Goal: Book appointment/travel/reservation

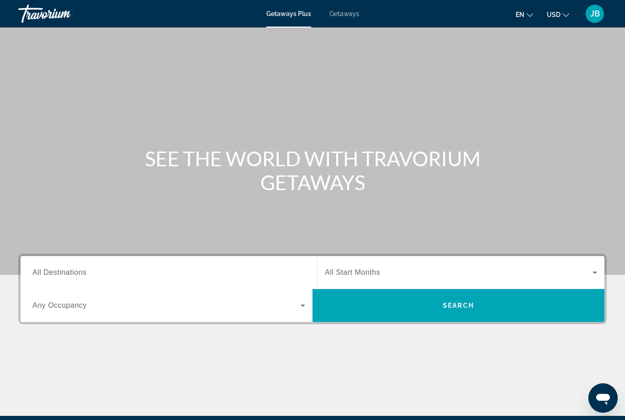
click at [369, 277] on span "Search widget" at bounding box center [459, 272] width 268 height 11
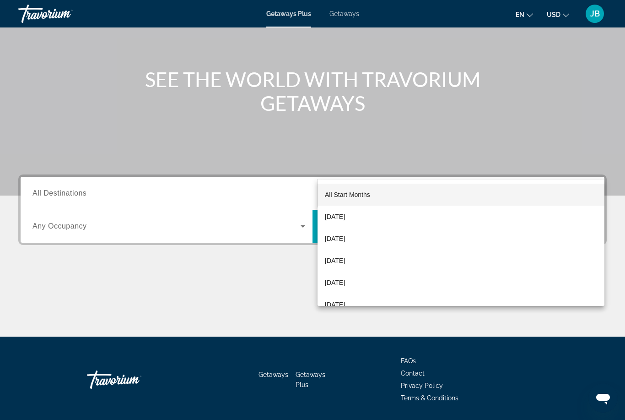
scroll to position [108, 0]
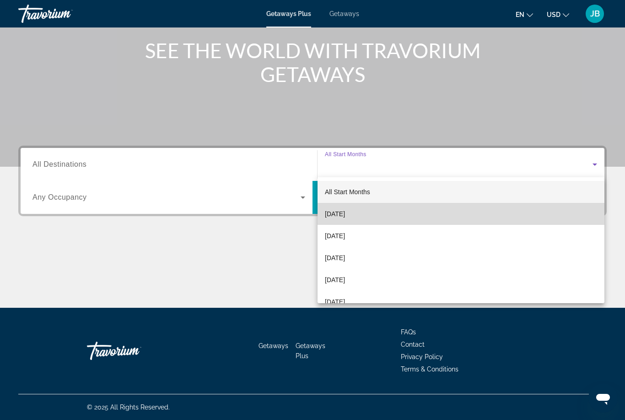
click at [345, 215] on span "[DATE]" at bounding box center [335, 213] width 20 height 11
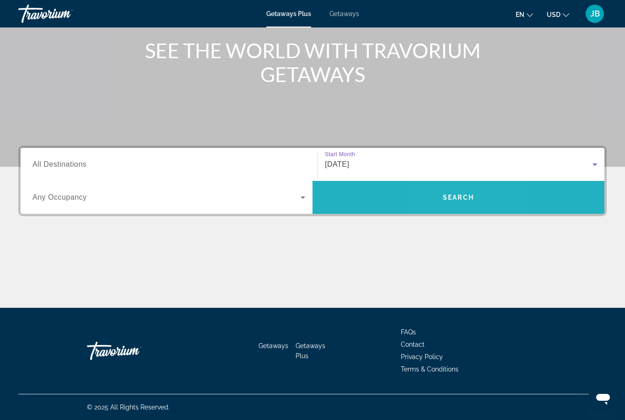
click at [451, 194] on span "Search" at bounding box center [458, 197] width 31 height 7
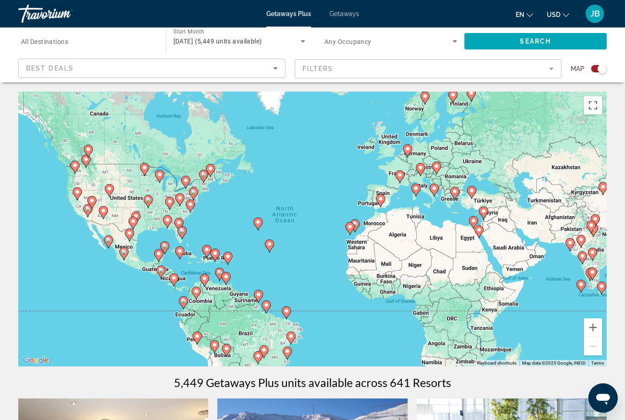
click at [121, 43] on input "Destination All Destinations" at bounding box center [87, 41] width 133 height 11
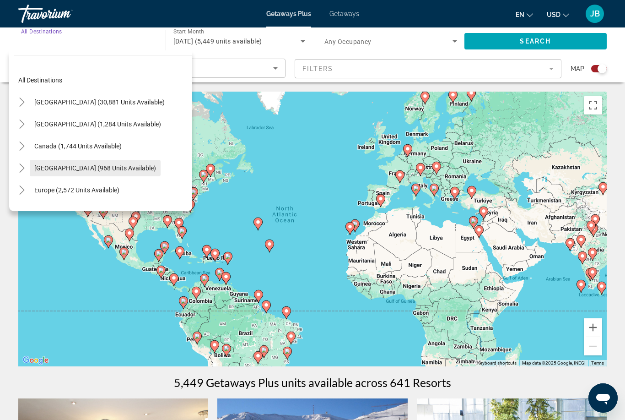
click at [127, 172] on span "Search widget" at bounding box center [95, 168] width 131 height 22
type input "**********"
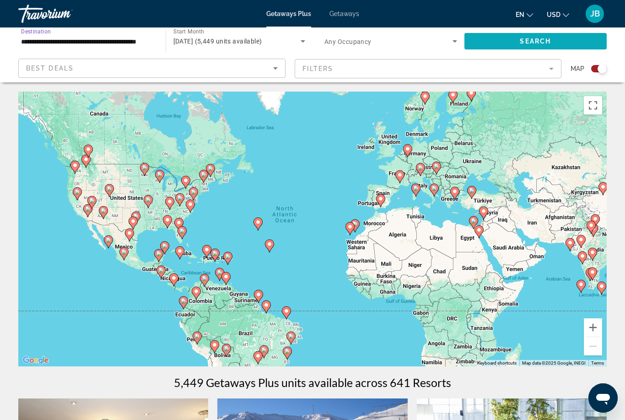
click at [521, 46] on span "Search widget" at bounding box center [536, 41] width 143 height 22
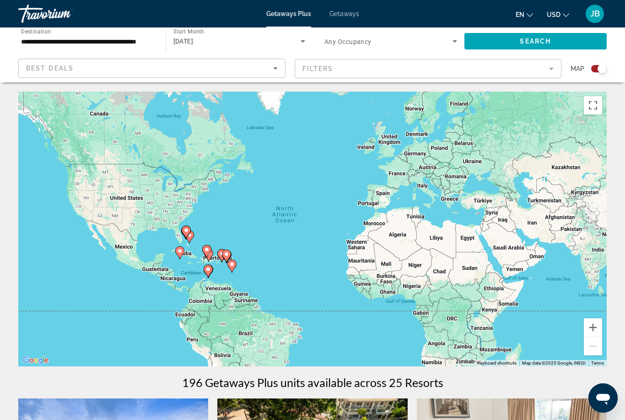
click at [450, 36] on icon "Search widget" at bounding box center [455, 41] width 11 height 11
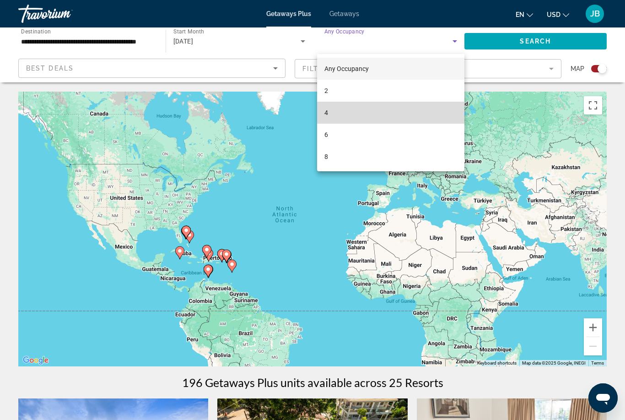
click at [409, 113] on mat-option "4" at bounding box center [390, 113] width 147 height 22
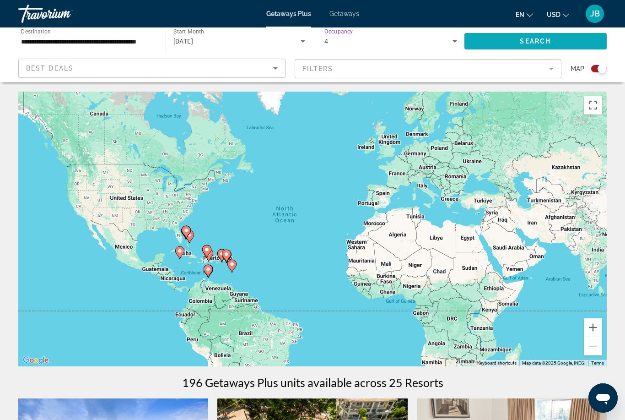
click at [521, 43] on span "Search" at bounding box center [535, 41] width 31 height 7
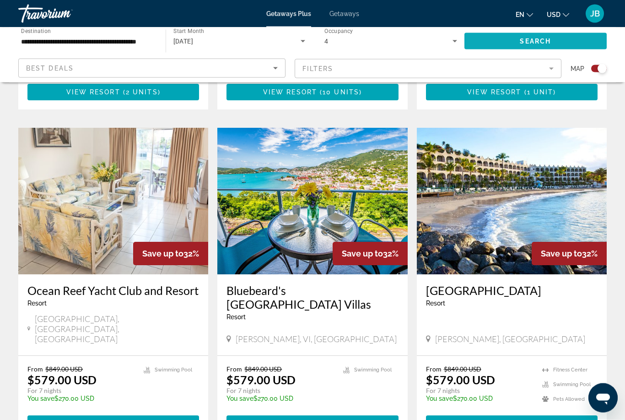
scroll to position [607, 0]
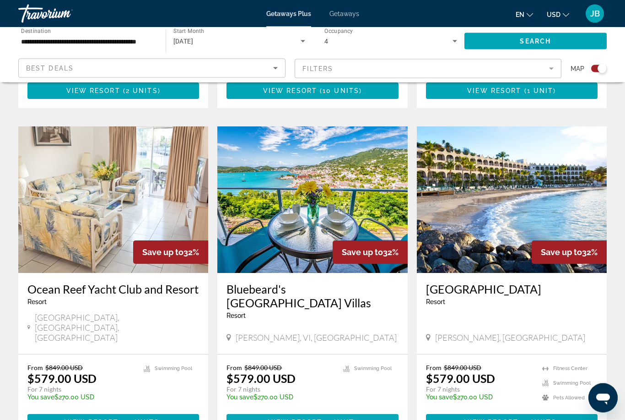
click at [336, 419] on span "1 unit" at bounding box center [341, 422] width 27 height 7
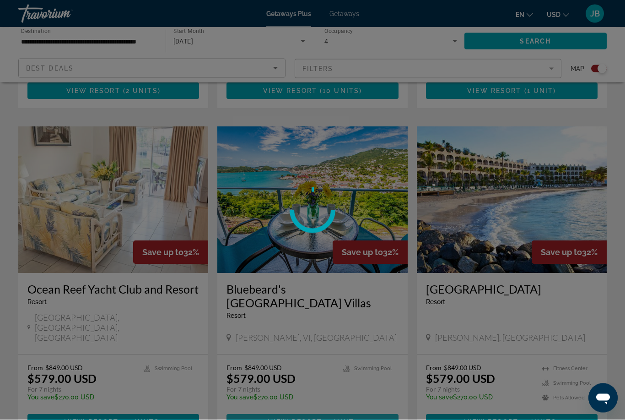
scroll to position [607, 0]
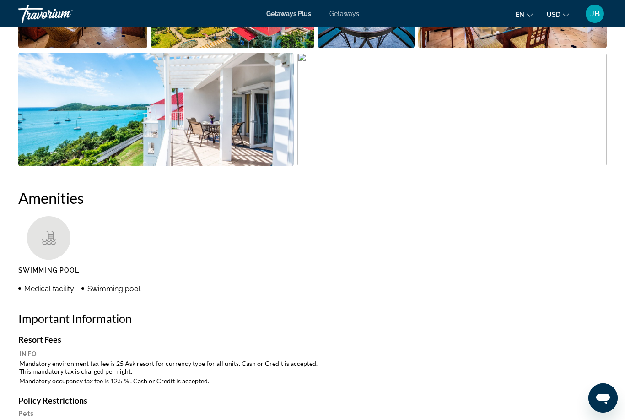
scroll to position [29, 0]
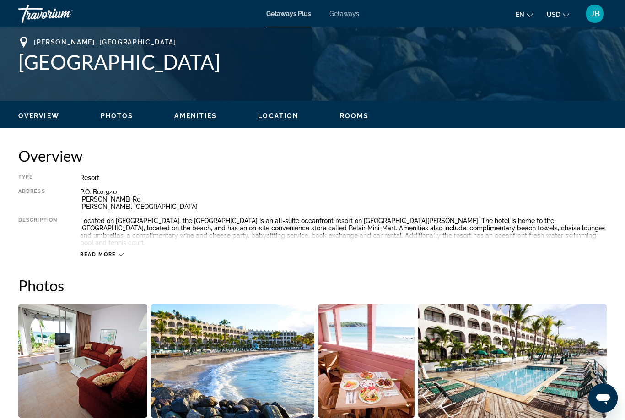
scroll to position [361, 0]
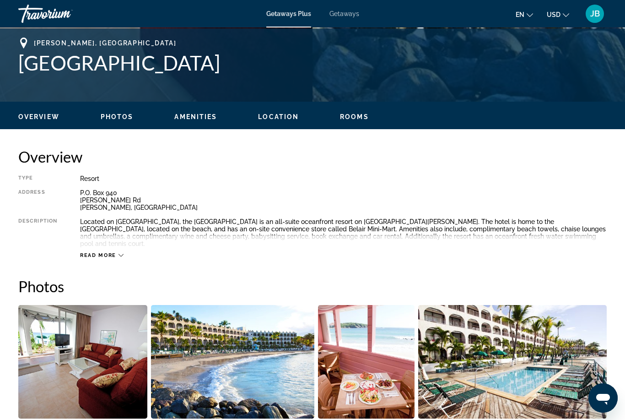
click at [104, 252] on span "Read more" at bounding box center [98, 255] width 36 height 6
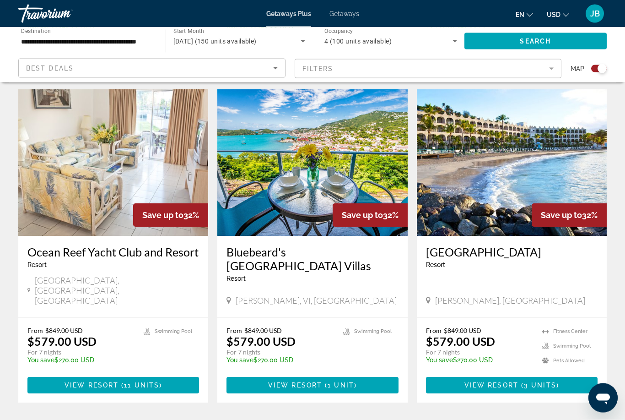
scroll to position [645, 0]
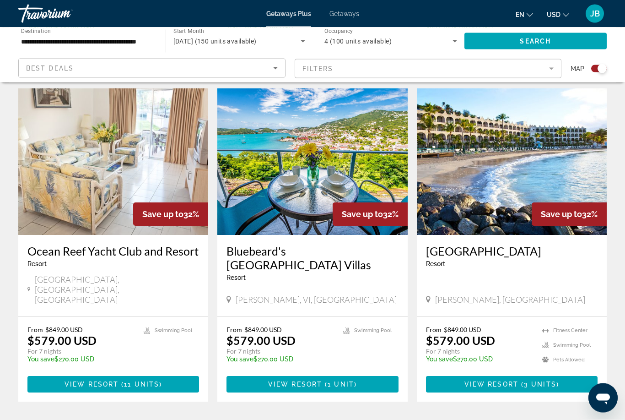
click at [298, 244] on h3 "Bluebeard's [GEOGRAPHIC_DATA] Villas" at bounding box center [313, 257] width 172 height 27
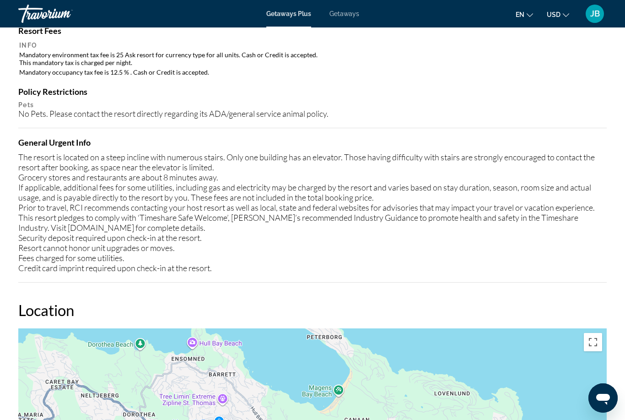
scroll to position [959, 0]
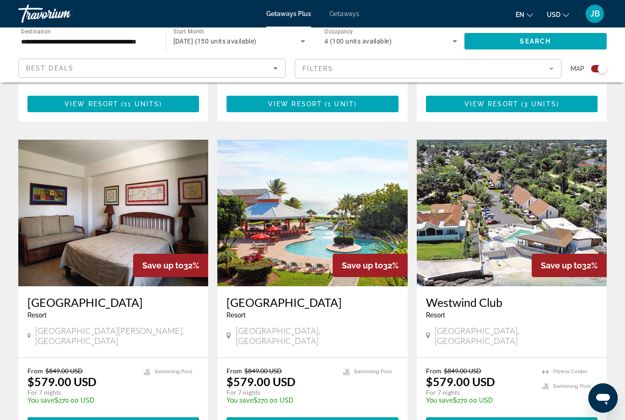
scroll to position [924, 0]
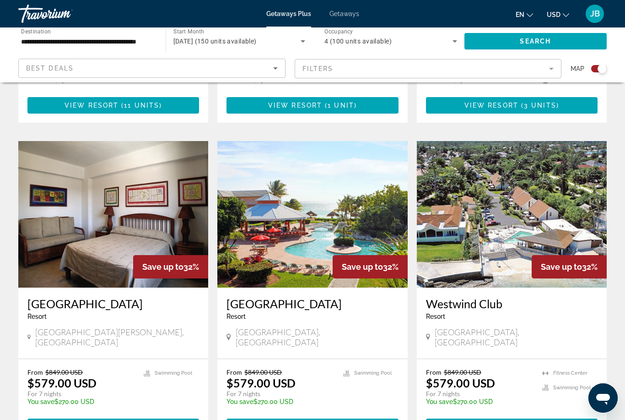
click at [331, 297] on div "[GEOGRAPHIC_DATA] - This is an adults only resort" at bounding box center [313, 312] width 172 height 30
click at [294, 297] on h3 "[GEOGRAPHIC_DATA]" at bounding box center [313, 304] width 172 height 14
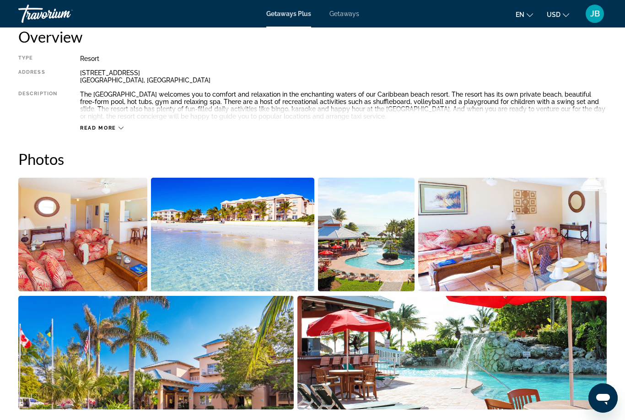
scroll to position [480, 0]
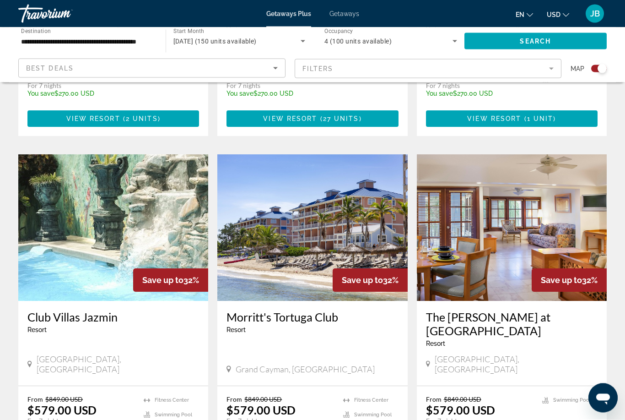
scroll to position [1233, 0]
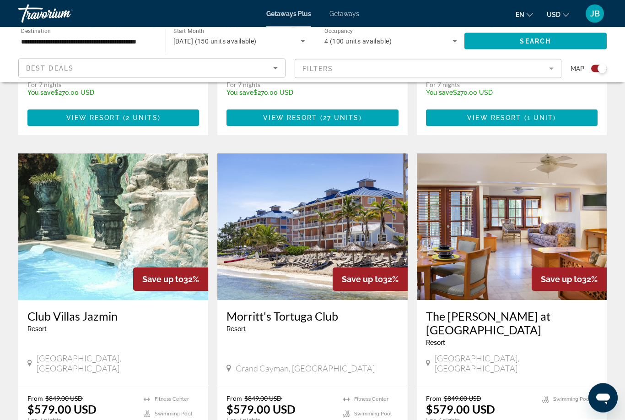
click at [103, 309] on h3 "Club Villas Jazmin" at bounding box center [113, 316] width 172 height 14
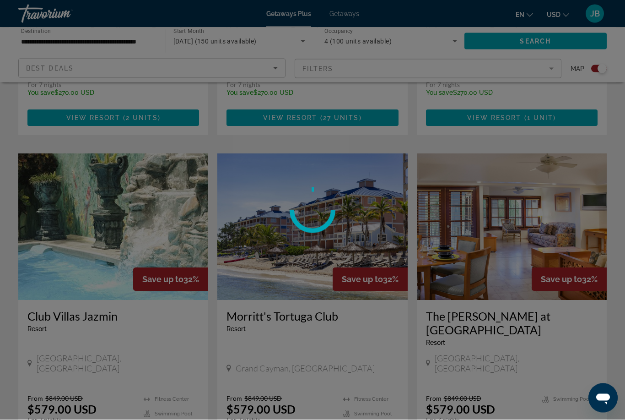
scroll to position [1233, 0]
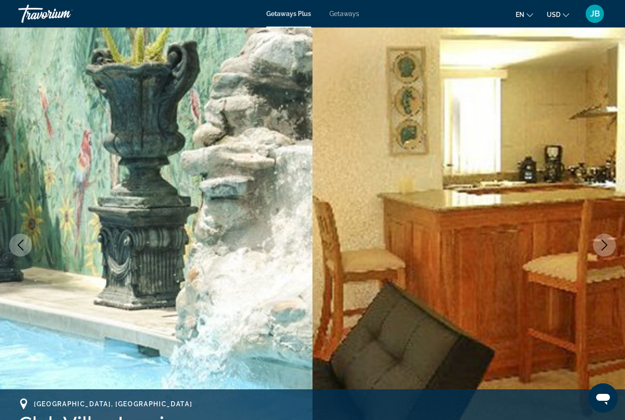
click at [602, 241] on icon "Next image" at bounding box center [604, 244] width 11 height 11
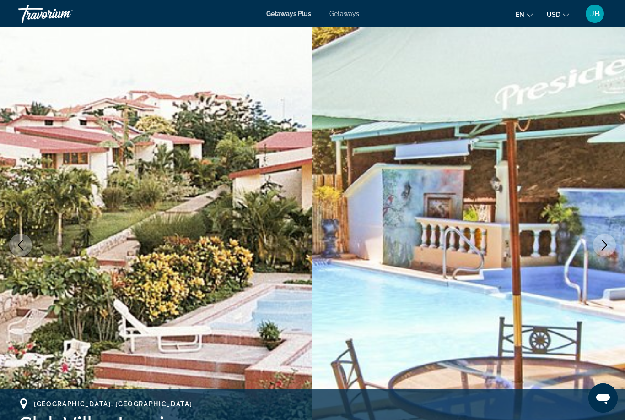
click at [601, 245] on icon "Next image" at bounding box center [604, 244] width 11 height 11
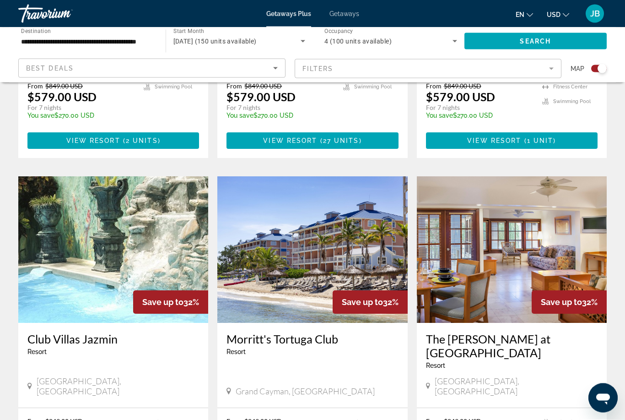
scroll to position [1212, 0]
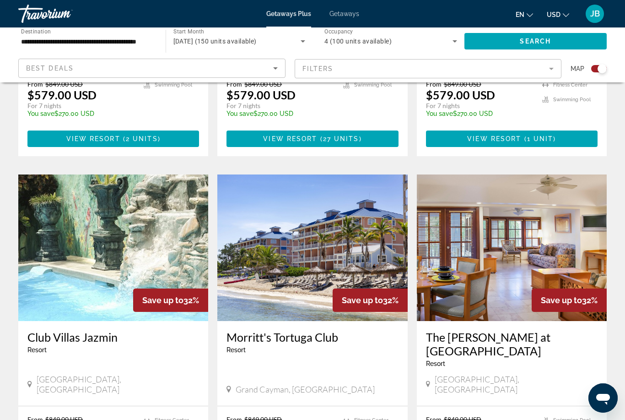
click at [304, 330] on h3 "Morritt's Tortuga Club" at bounding box center [313, 337] width 172 height 14
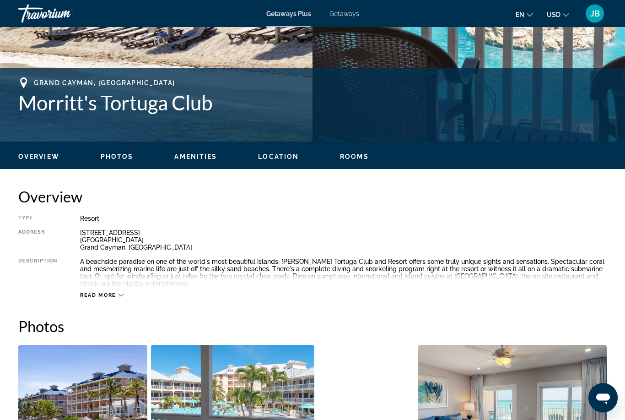
scroll to position [321, 0]
click at [104, 296] on span "Read more" at bounding box center [98, 295] width 36 height 6
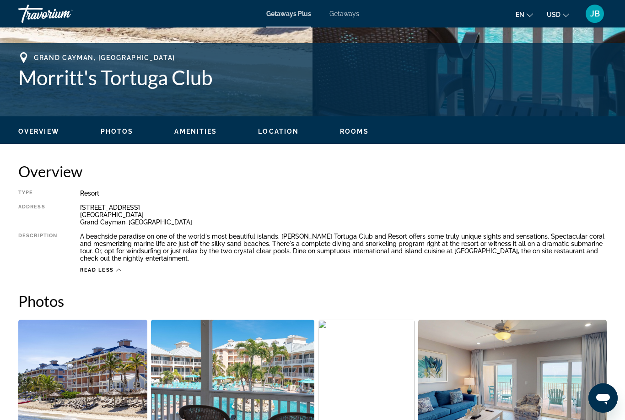
scroll to position [346, 0]
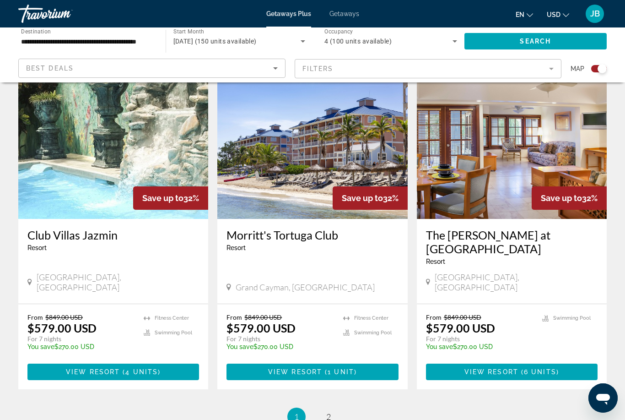
scroll to position [1315, 0]
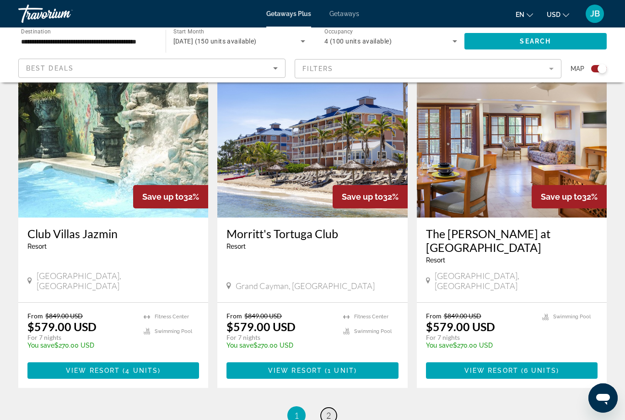
click at [331, 407] on link "page 2" at bounding box center [329, 415] width 16 height 16
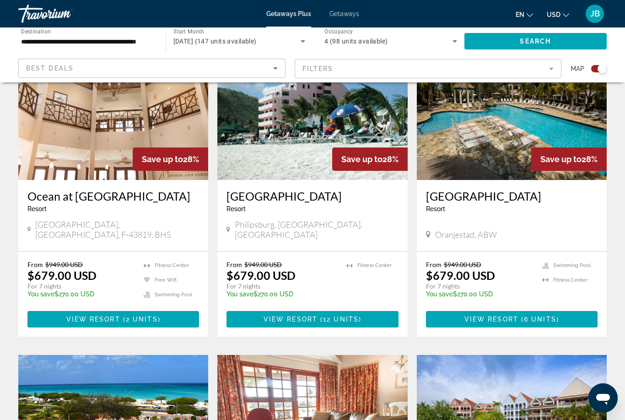
scroll to position [374, 0]
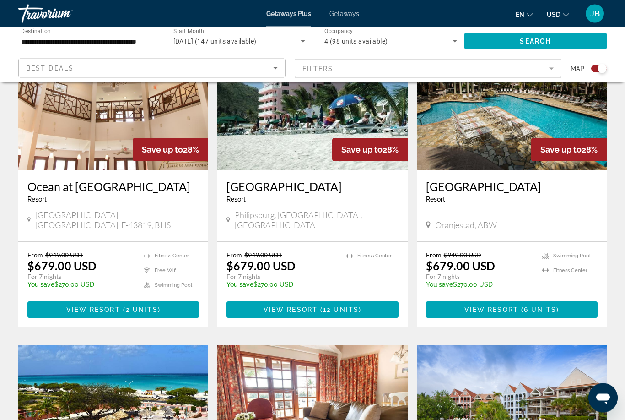
click at [70, 182] on h3 "Ocean at [GEOGRAPHIC_DATA]" at bounding box center [113, 187] width 172 height 14
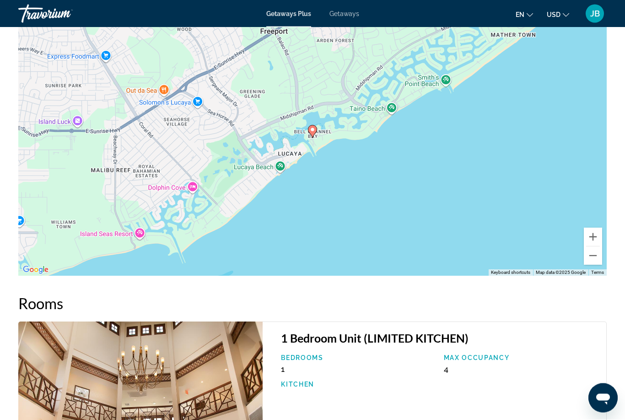
scroll to position [1065, 0]
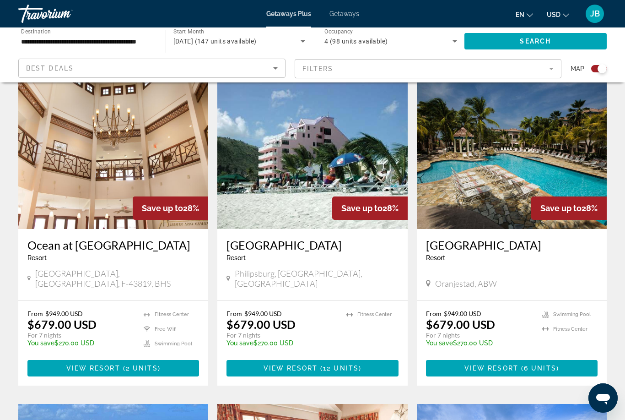
scroll to position [319, 0]
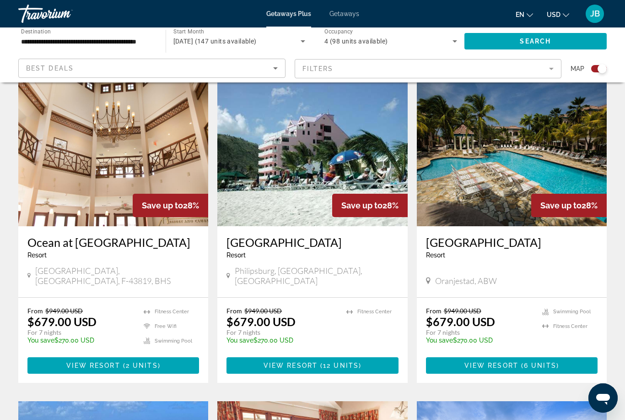
click at [452, 237] on h3 "[GEOGRAPHIC_DATA]" at bounding box center [512, 242] width 172 height 14
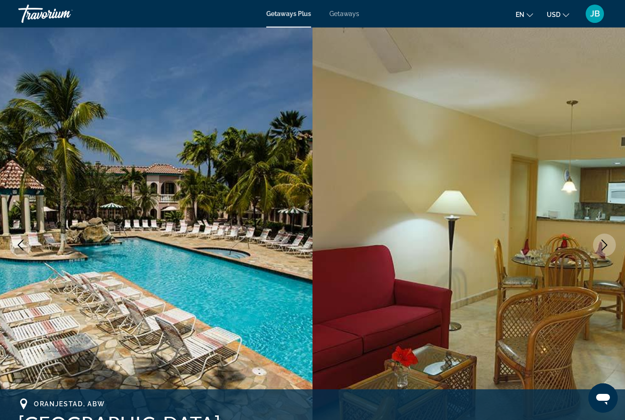
click at [607, 244] on icon "Next image" at bounding box center [605, 244] width 6 height 11
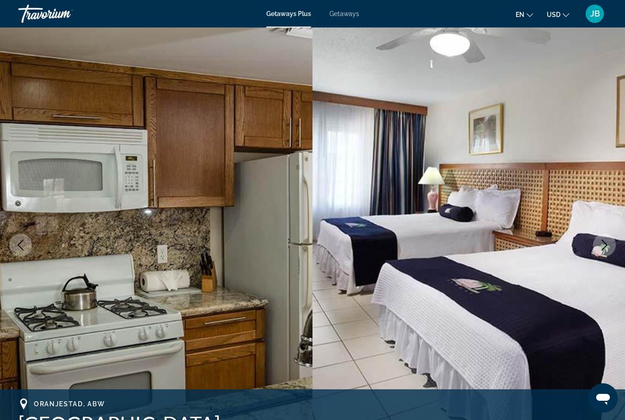
click at [601, 250] on icon "Next image" at bounding box center [604, 244] width 11 height 11
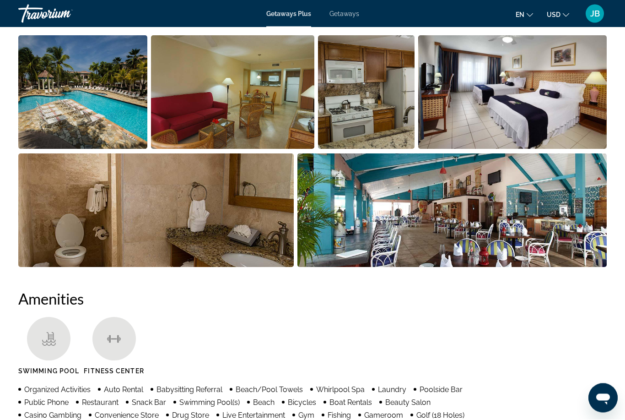
scroll to position [588, 0]
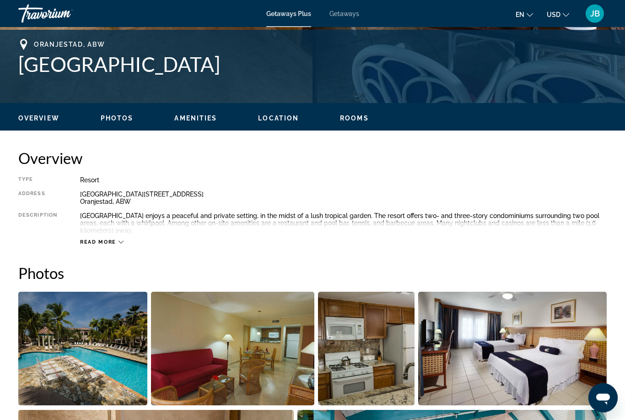
click at [90, 243] on span "Read more" at bounding box center [98, 242] width 36 height 6
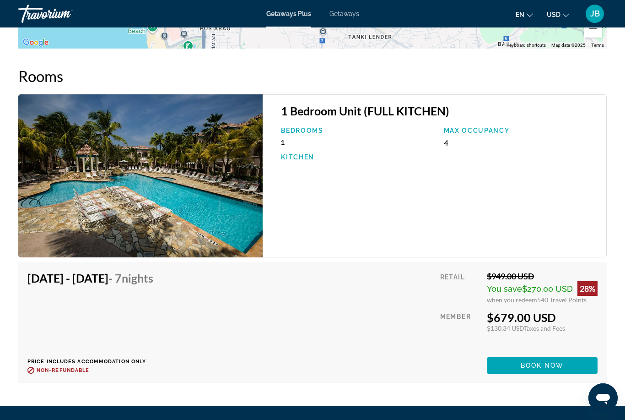
scroll to position [1389, 0]
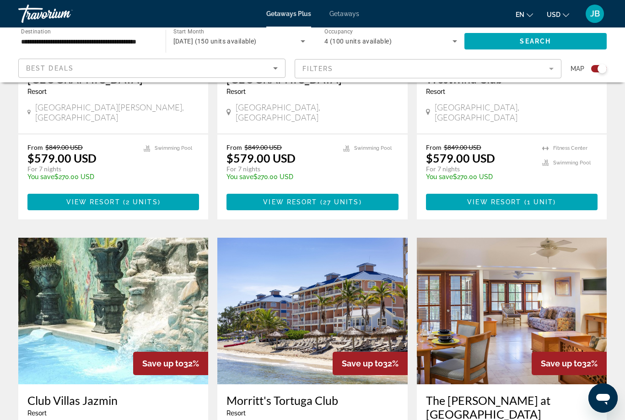
scroll to position [1344, 0]
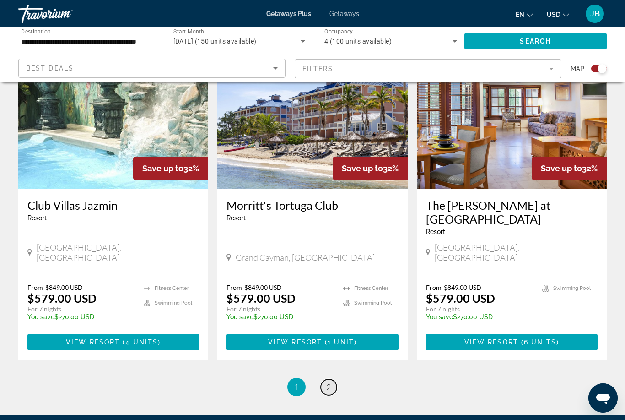
click at [329, 379] on link "page 2" at bounding box center [329, 387] width 16 height 16
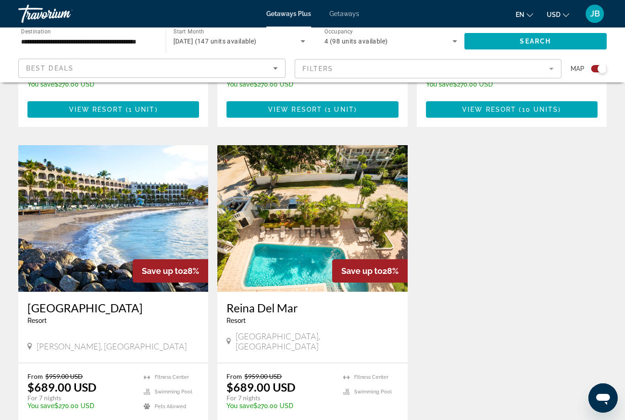
scroll to position [909, 0]
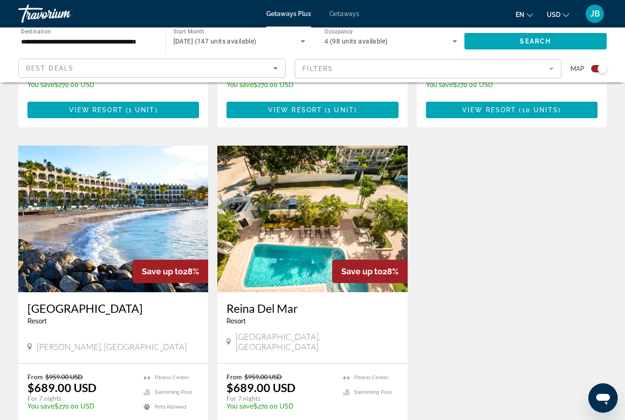
click at [99, 301] on h3 "[GEOGRAPHIC_DATA]" at bounding box center [113, 308] width 172 height 14
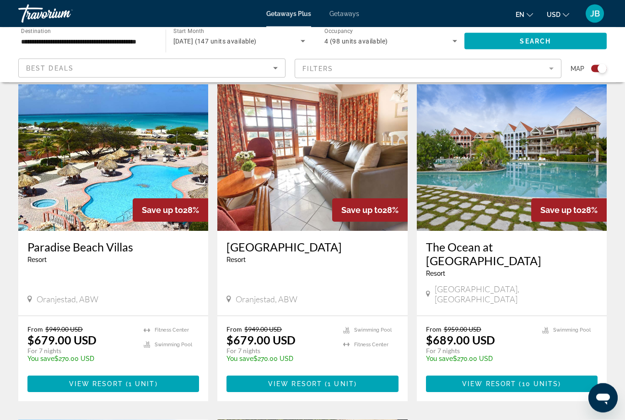
scroll to position [635, 0]
click at [109, 241] on h3 "Paradise Beach Villas" at bounding box center [113, 247] width 172 height 14
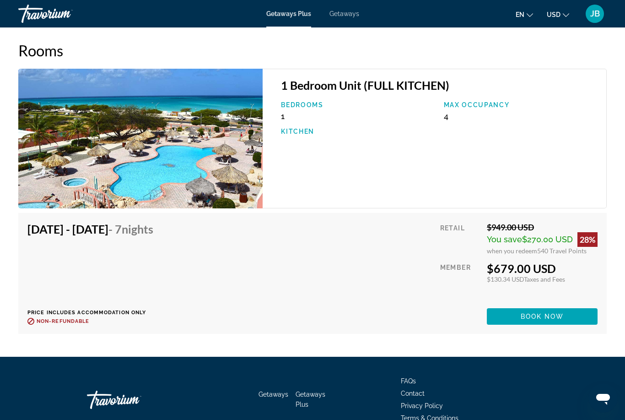
scroll to position [1396, 0]
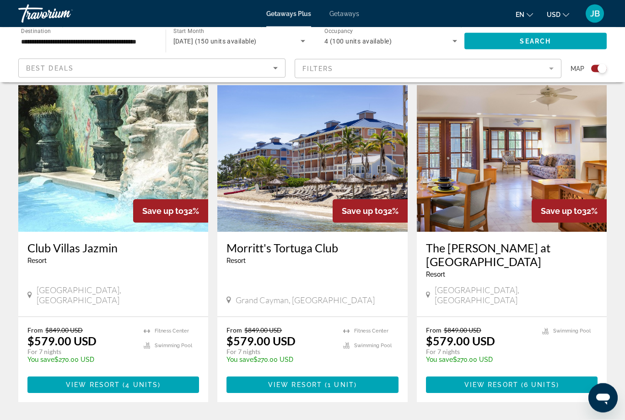
scroll to position [1344, 0]
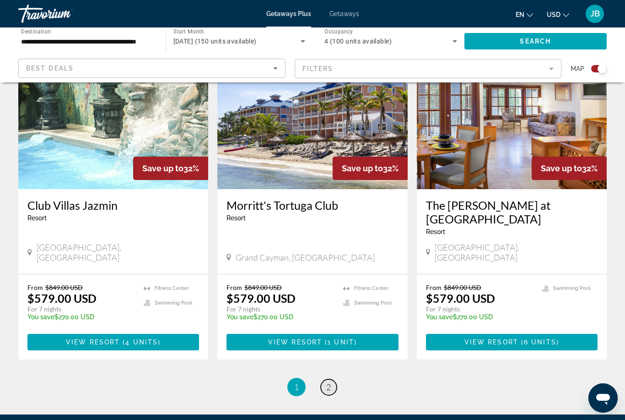
click at [335, 379] on link "page 2" at bounding box center [329, 387] width 16 height 16
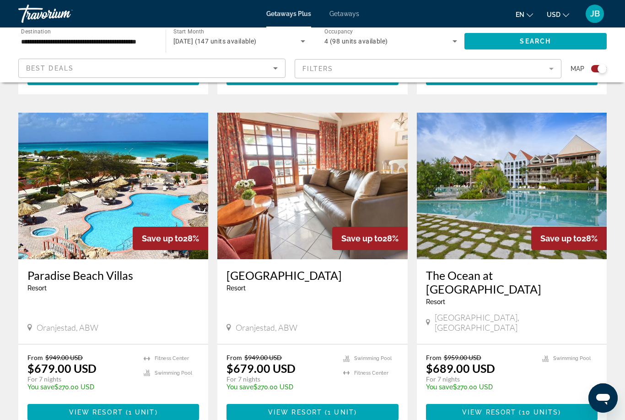
scroll to position [607, 0]
click at [312, 279] on h3 "[GEOGRAPHIC_DATA]" at bounding box center [313, 276] width 172 height 14
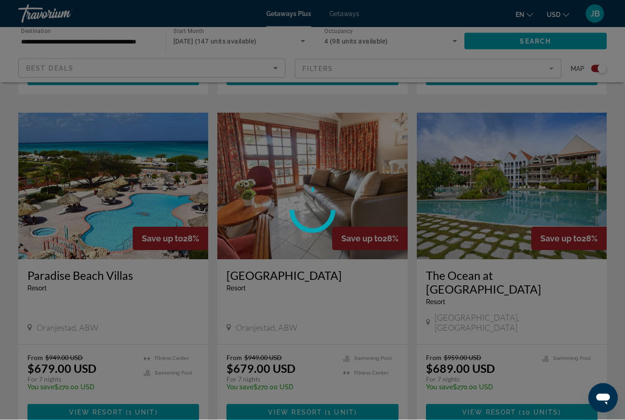
scroll to position [607, 0]
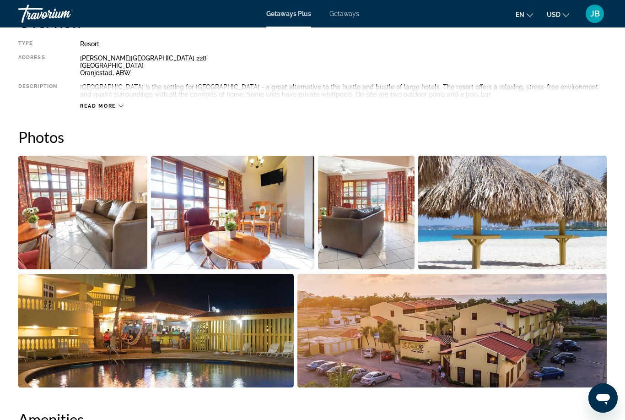
scroll to position [494, 0]
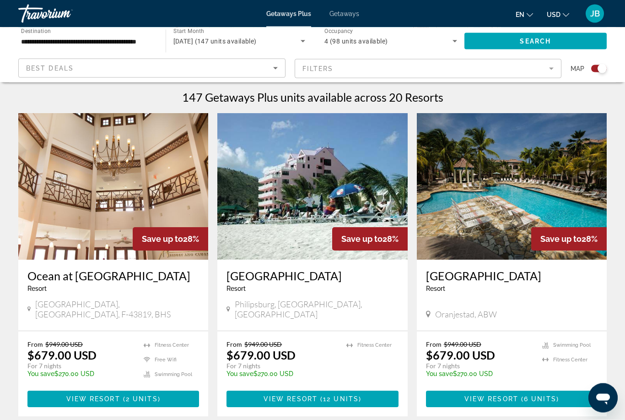
scroll to position [285, 0]
click at [523, 278] on h3 "[GEOGRAPHIC_DATA]" at bounding box center [512, 276] width 172 height 14
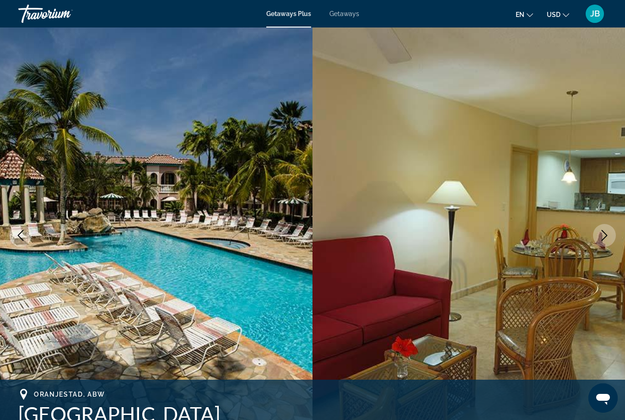
scroll to position [9, 0]
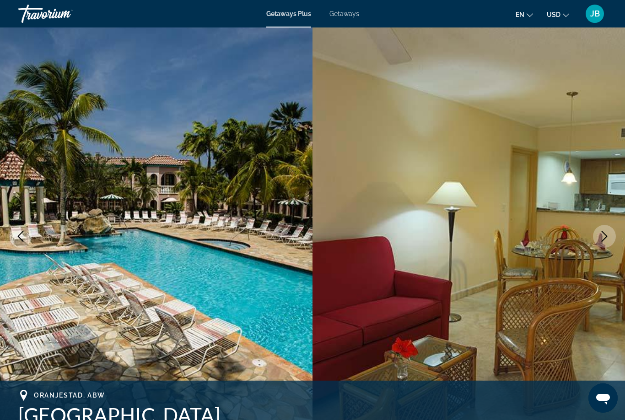
click at [609, 238] on icon "Next image" at bounding box center [604, 236] width 11 height 11
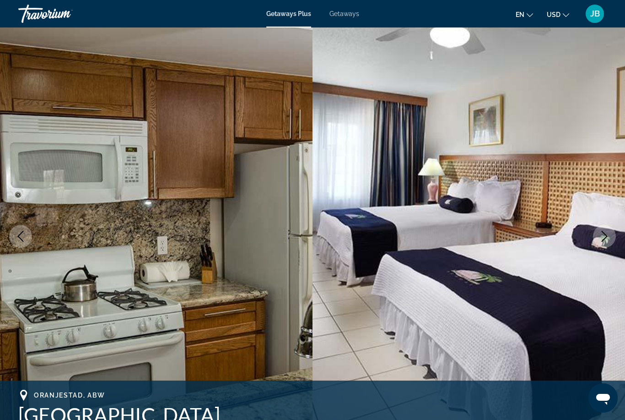
click at [604, 237] on icon "Next image" at bounding box center [604, 236] width 11 height 11
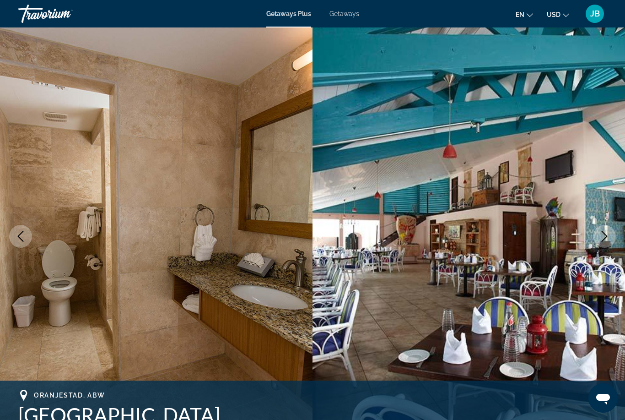
click at [605, 237] on icon "Next image" at bounding box center [604, 236] width 11 height 11
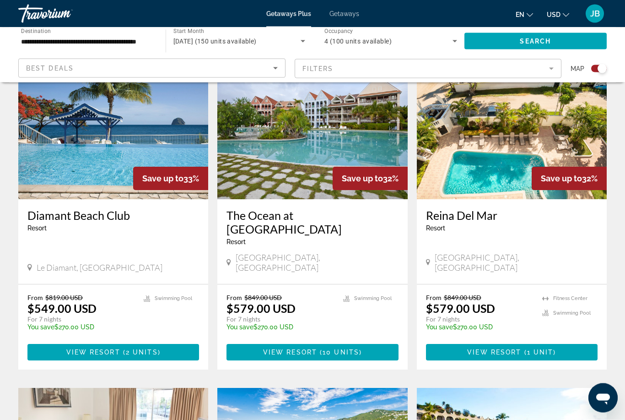
scroll to position [346, 0]
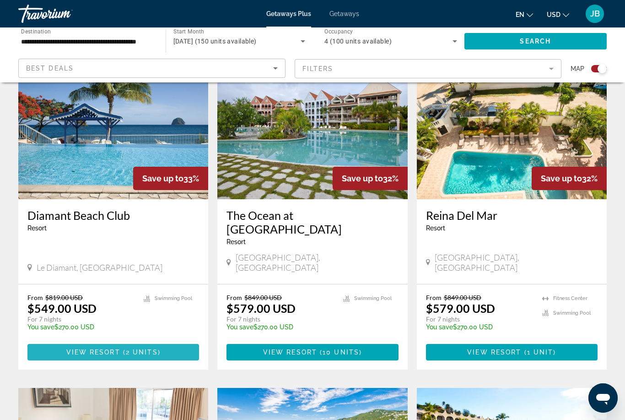
click at [157, 348] on span "( 2 units )" at bounding box center [140, 351] width 40 height 7
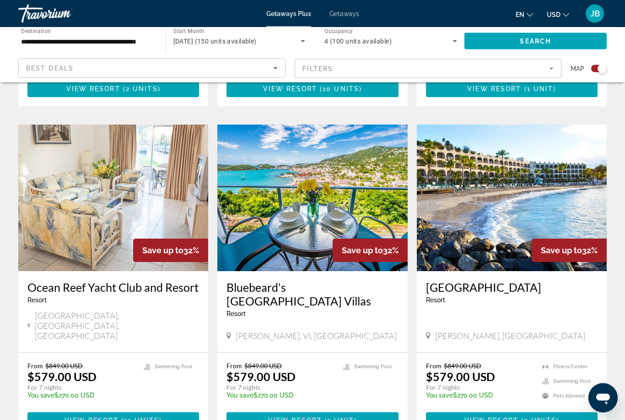
scroll to position [609, 0]
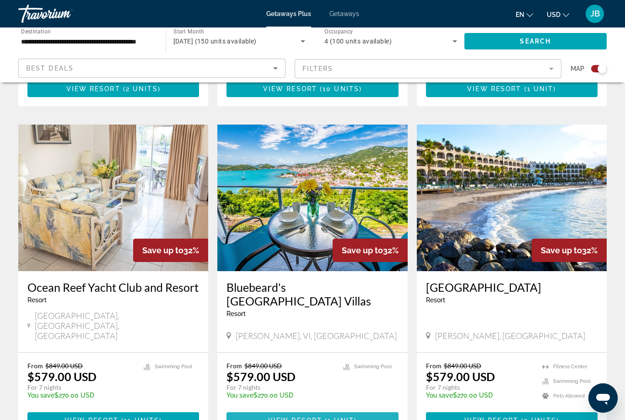
click at [339, 417] on span "1 unit" at bounding box center [341, 420] width 27 height 7
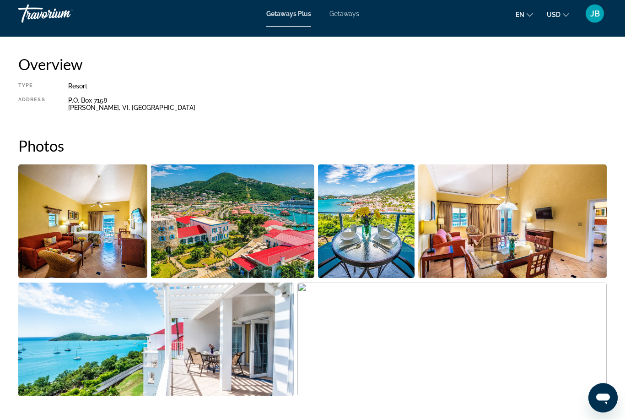
scroll to position [451, 0]
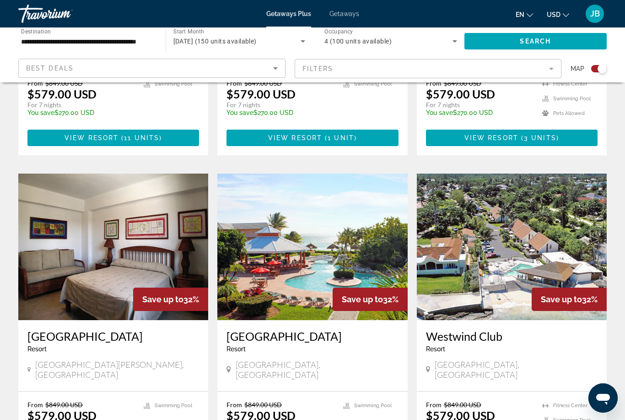
scroll to position [891, 0]
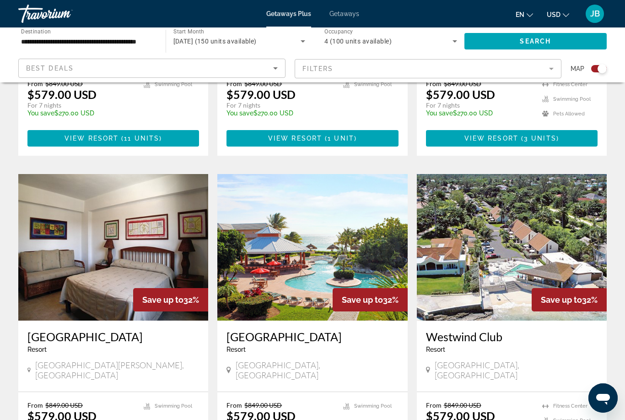
click at [305, 330] on h3 "[GEOGRAPHIC_DATA]" at bounding box center [313, 337] width 172 height 14
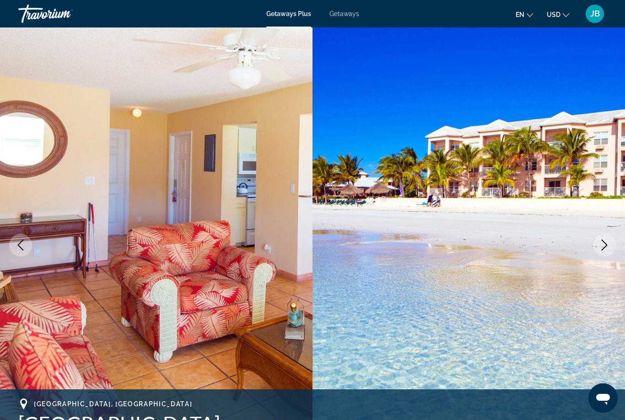
click at [604, 243] on icon "Next image" at bounding box center [604, 244] width 11 height 11
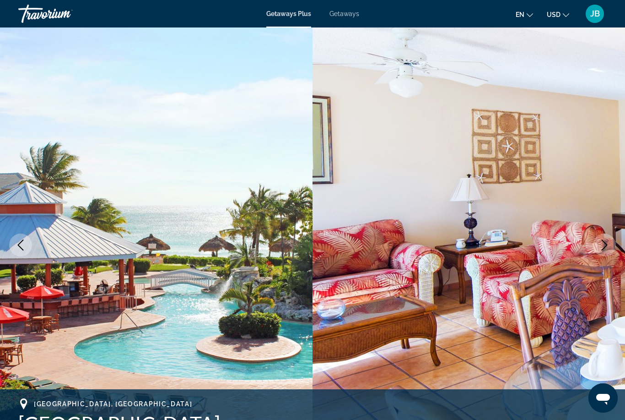
click at [602, 247] on icon "Next image" at bounding box center [604, 244] width 11 height 11
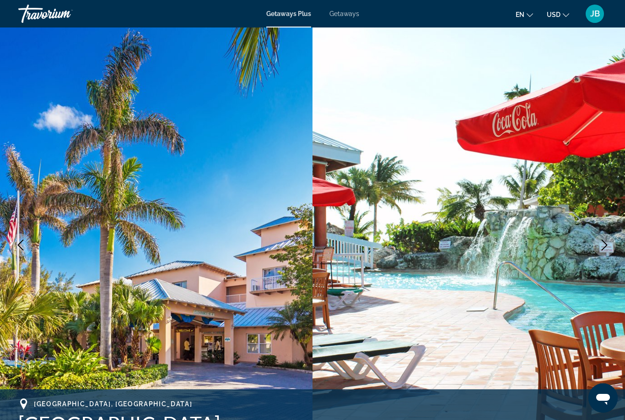
click at [603, 247] on icon "Next image" at bounding box center [604, 244] width 11 height 11
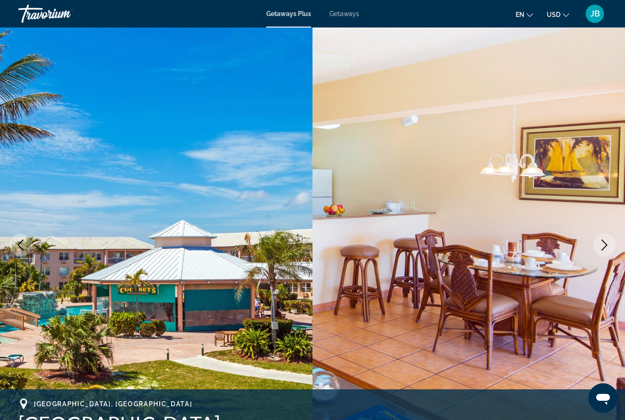
click at [602, 249] on icon "Next image" at bounding box center [604, 244] width 11 height 11
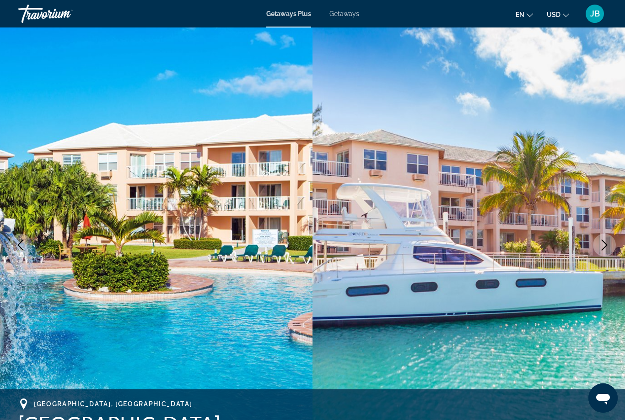
click at [603, 251] on button "Next image" at bounding box center [604, 244] width 23 height 23
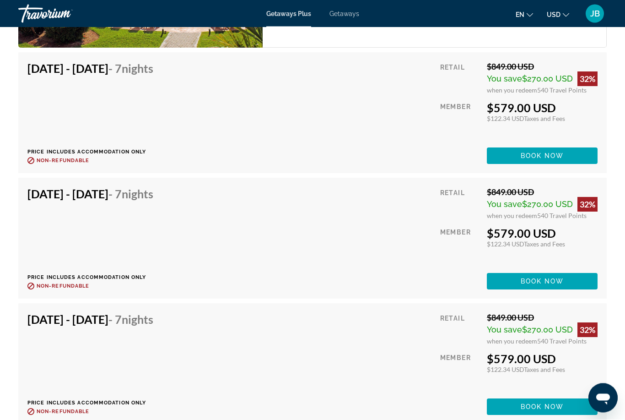
scroll to position [1868, 0]
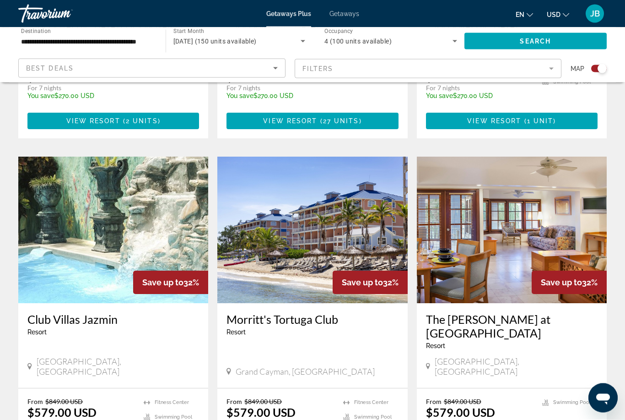
scroll to position [1230, 0]
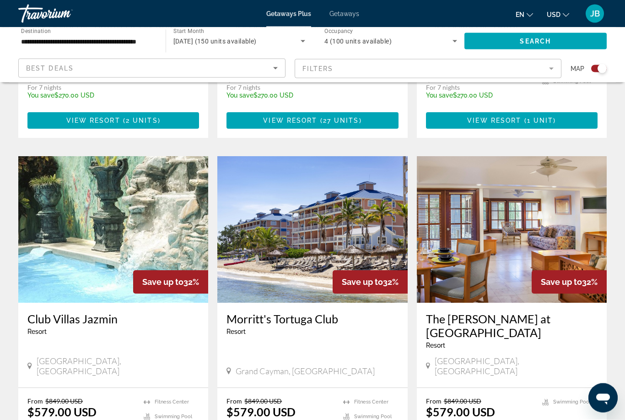
click at [317, 312] on h3 "Morritt's Tortuga Club" at bounding box center [313, 319] width 172 height 14
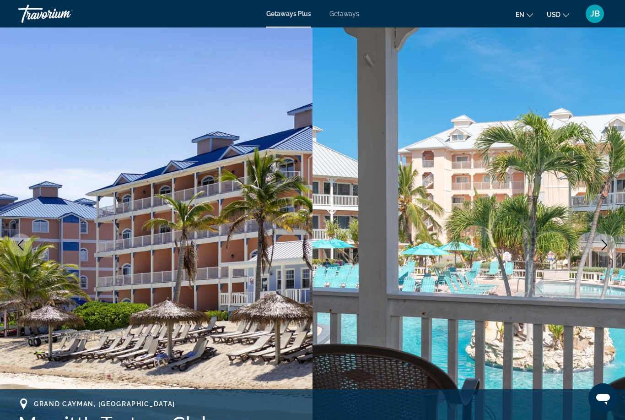
click at [601, 247] on icon "Next image" at bounding box center [604, 244] width 11 height 11
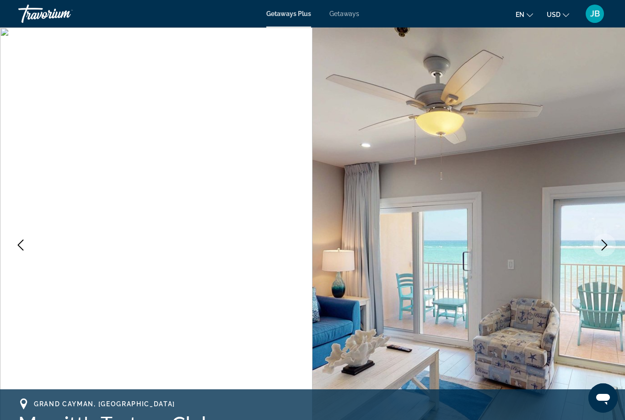
click at [602, 250] on icon "Next image" at bounding box center [604, 244] width 11 height 11
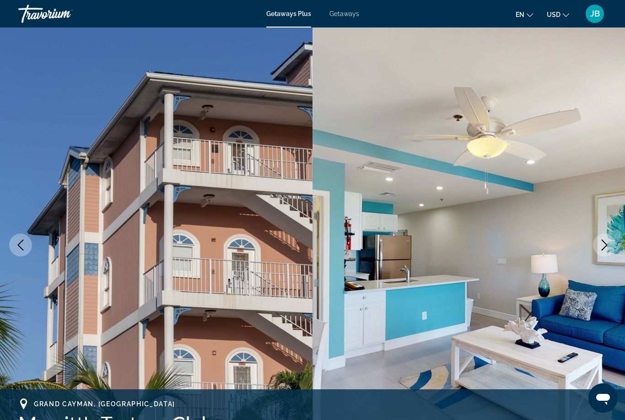
click at [602, 249] on icon "Next image" at bounding box center [604, 244] width 11 height 11
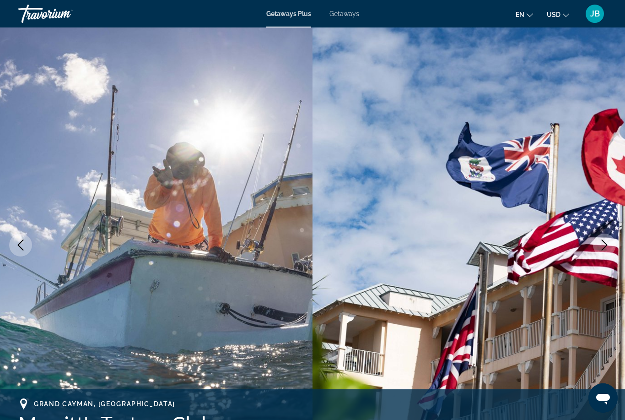
click at [350, 15] on span "Getaways" at bounding box center [345, 13] width 30 height 7
